Goal: Navigation & Orientation: Find specific page/section

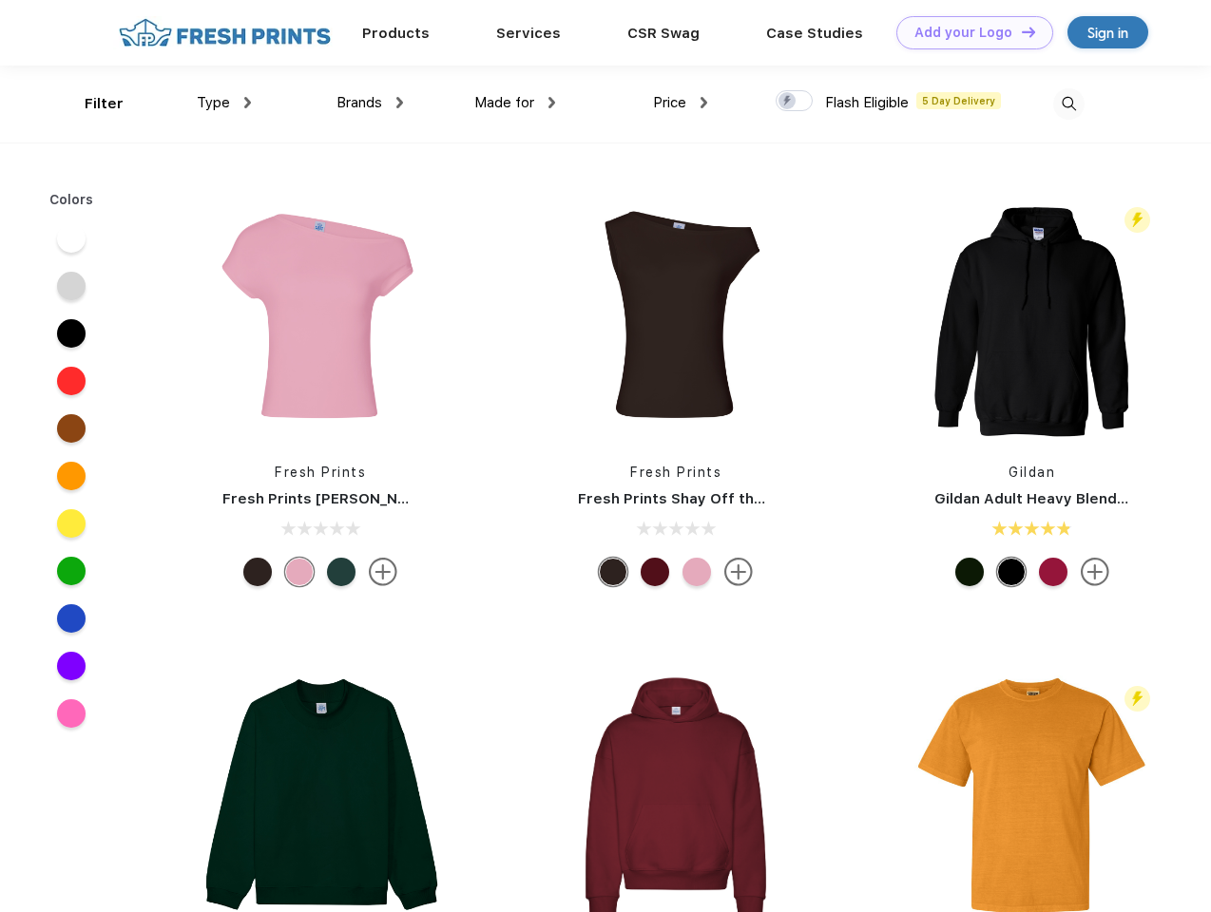
click at [967, 32] on link "Add your Logo Design Tool" at bounding box center [974, 32] width 157 height 33
click at [0, 0] on div "Design Tool" at bounding box center [0, 0] width 0 height 0
click at [1020, 31] on link "Add your Logo Design Tool" at bounding box center [974, 32] width 157 height 33
click at [91, 104] on div "Filter" at bounding box center [104, 104] width 39 height 22
click at [224, 103] on span "Type" at bounding box center [213, 102] width 33 height 17
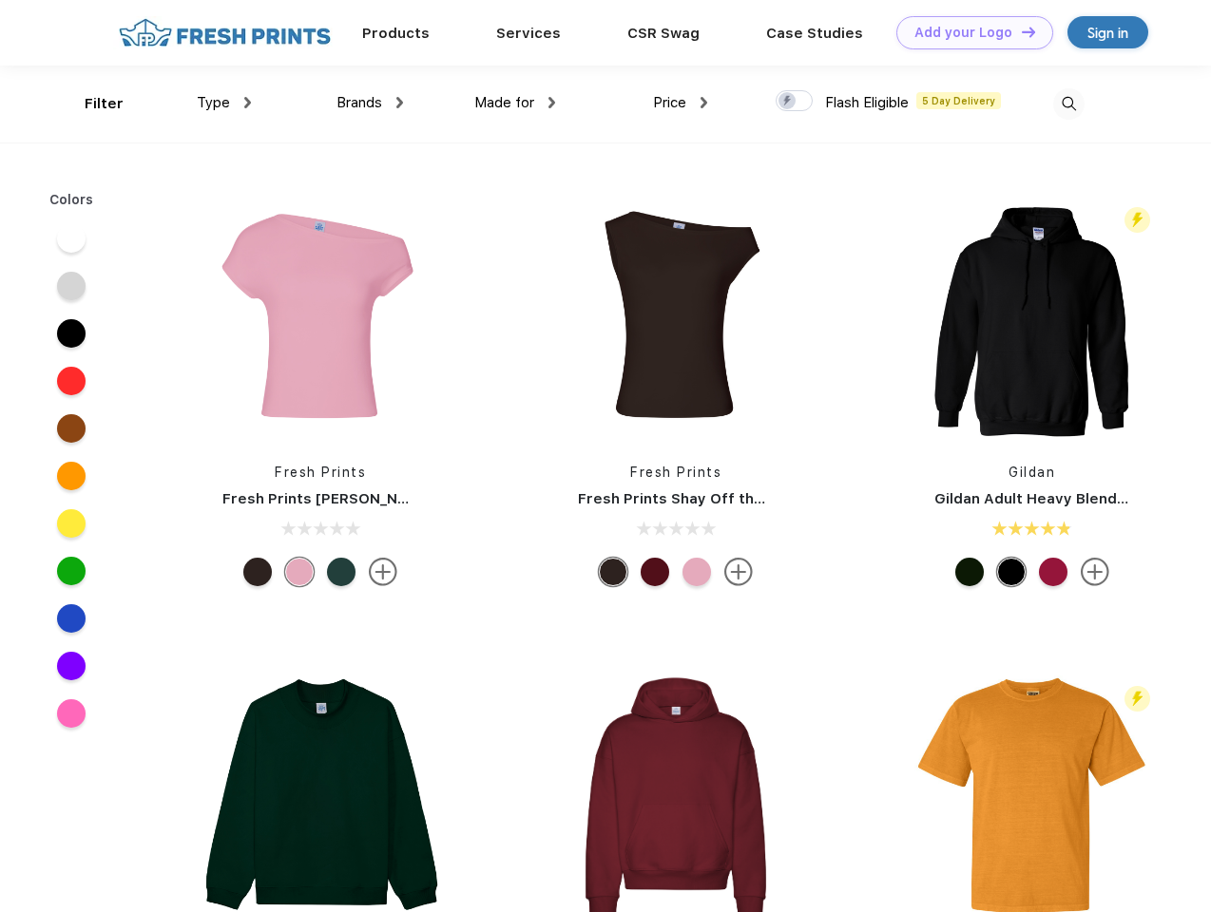
click at [370, 103] on span "Brands" at bounding box center [359, 102] width 46 height 17
click at [515, 103] on span "Made for" at bounding box center [504, 102] width 60 height 17
click at [680, 103] on span "Price" at bounding box center [669, 102] width 33 height 17
click at [794, 102] on div at bounding box center [793, 100] width 37 height 21
click at [788, 102] on input "checkbox" at bounding box center [781, 95] width 12 height 12
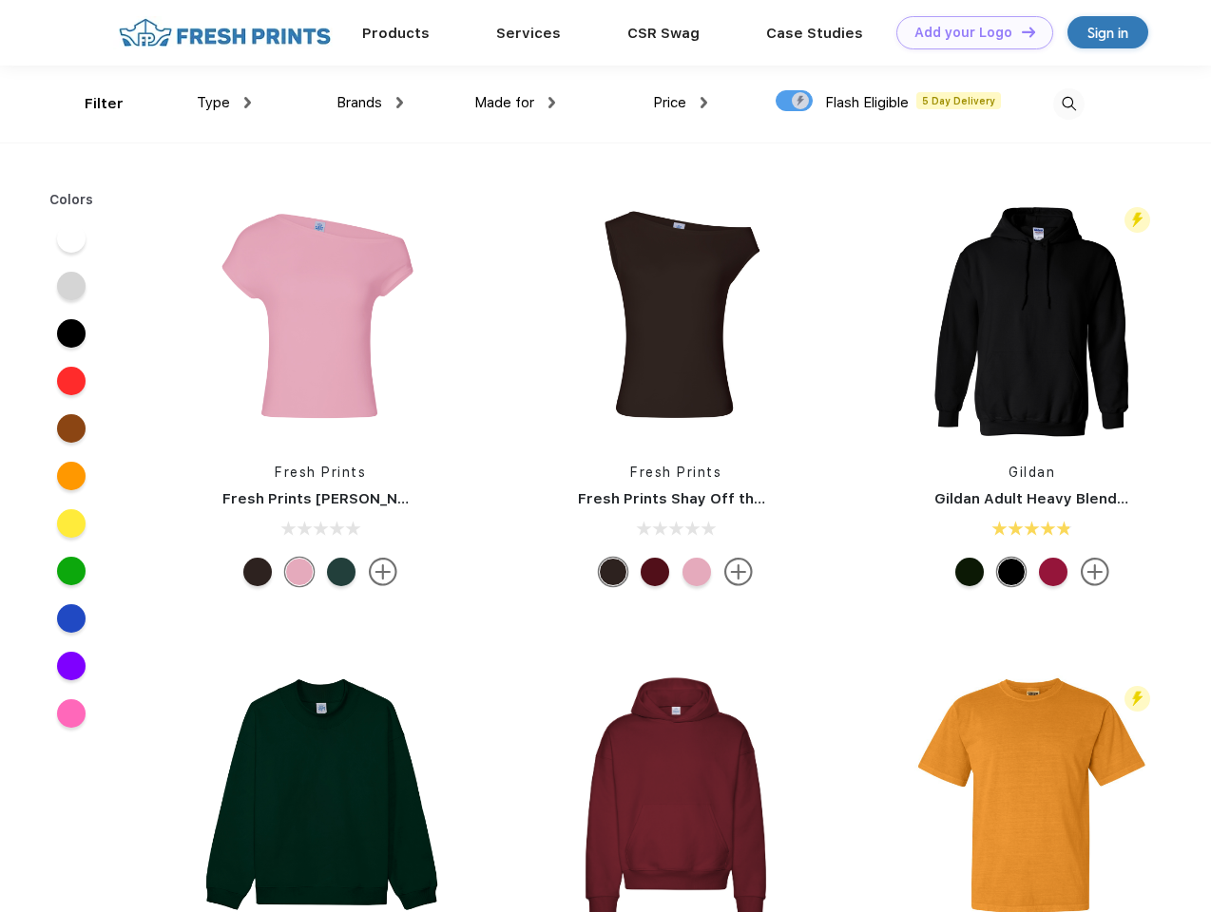
click at [1068, 104] on img at bounding box center [1068, 103] width 31 height 31
